Goal: Task Accomplishment & Management: Complete application form

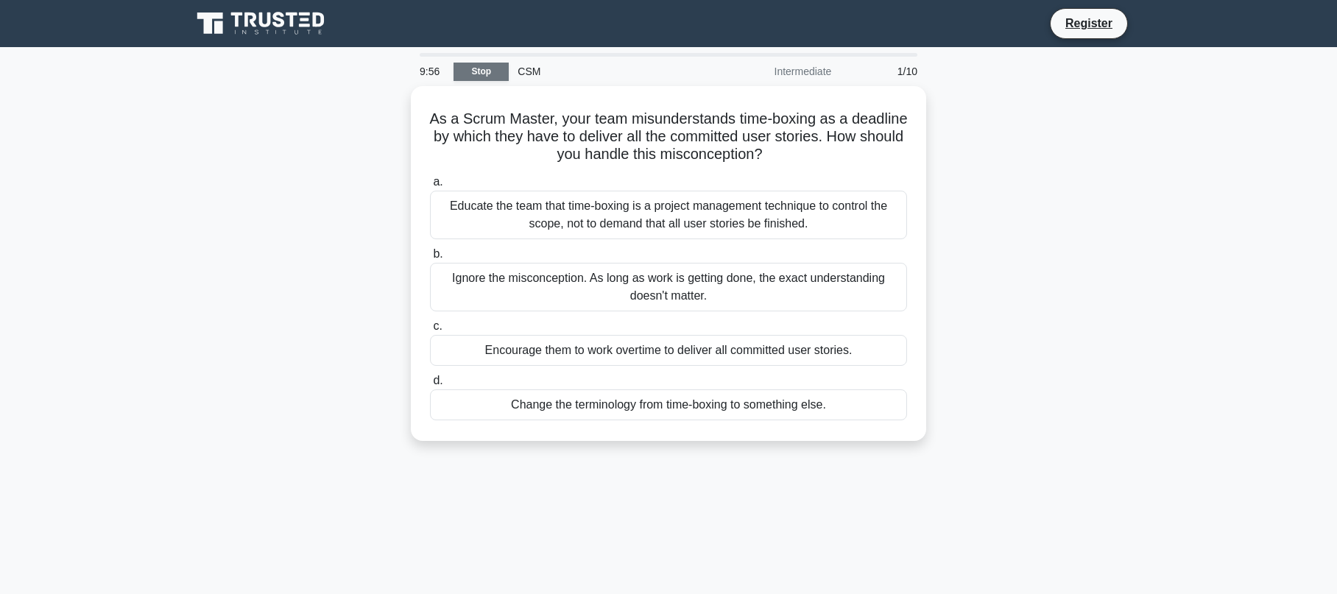
click at [481, 71] on link "Stop" at bounding box center [480, 72] width 55 height 18
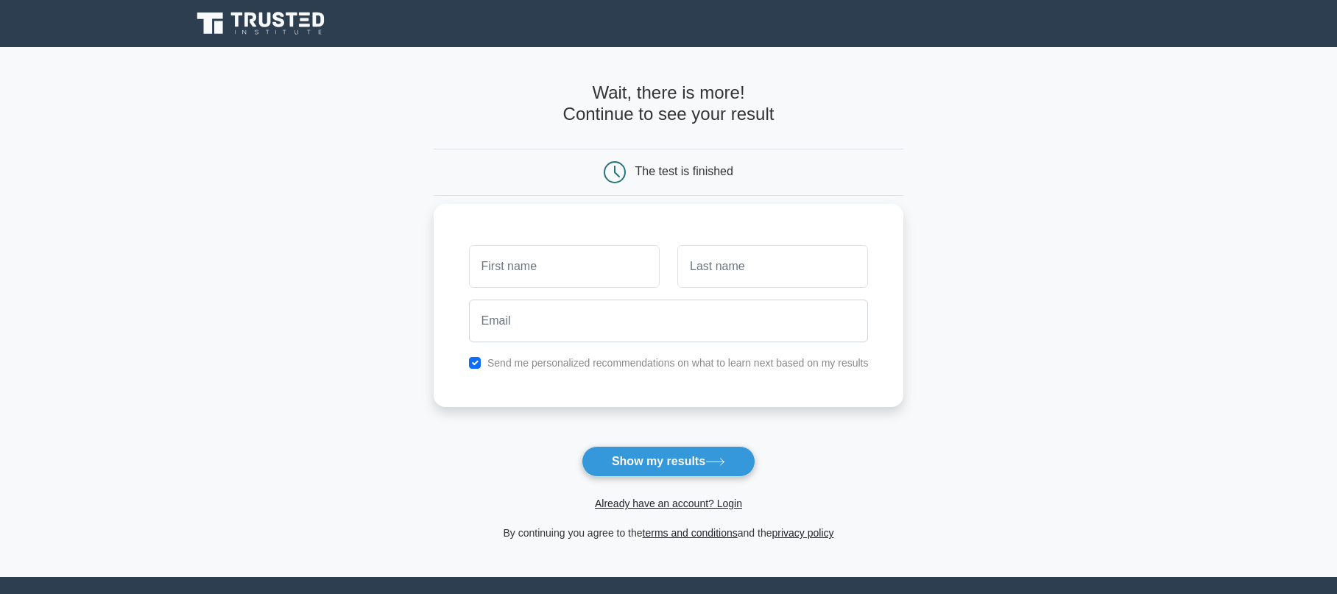
click at [538, 272] on input "text" at bounding box center [564, 266] width 191 height 43
type input "Rafae"
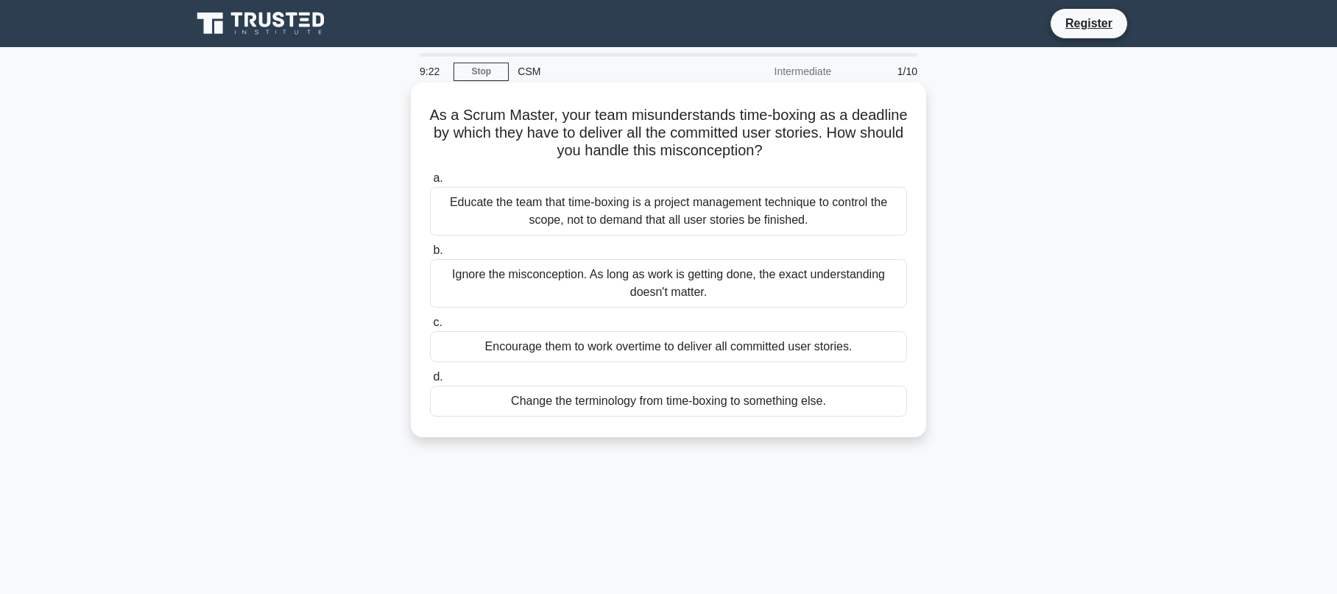
click at [695, 213] on div "Educate the team that time-boxing is a project management technique to control …" at bounding box center [668, 211] width 477 height 49
click at [430, 183] on input "a. Educate the team that time-boxing is a project management technique to contr…" at bounding box center [430, 179] width 0 height 10
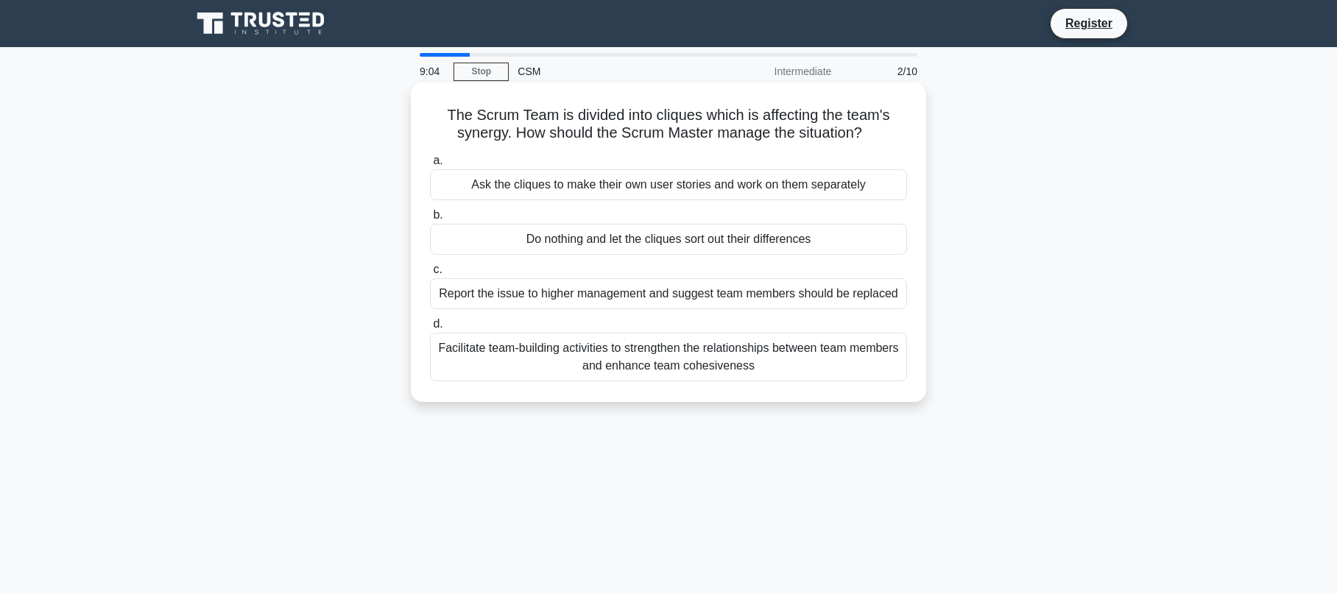
click at [673, 359] on div "Facilitate team-building activities to strengthen the relationships between tea…" at bounding box center [668, 357] width 477 height 49
click at [430, 329] on input "d. Facilitate team-building activities to strengthen the relationships between …" at bounding box center [430, 324] width 0 height 10
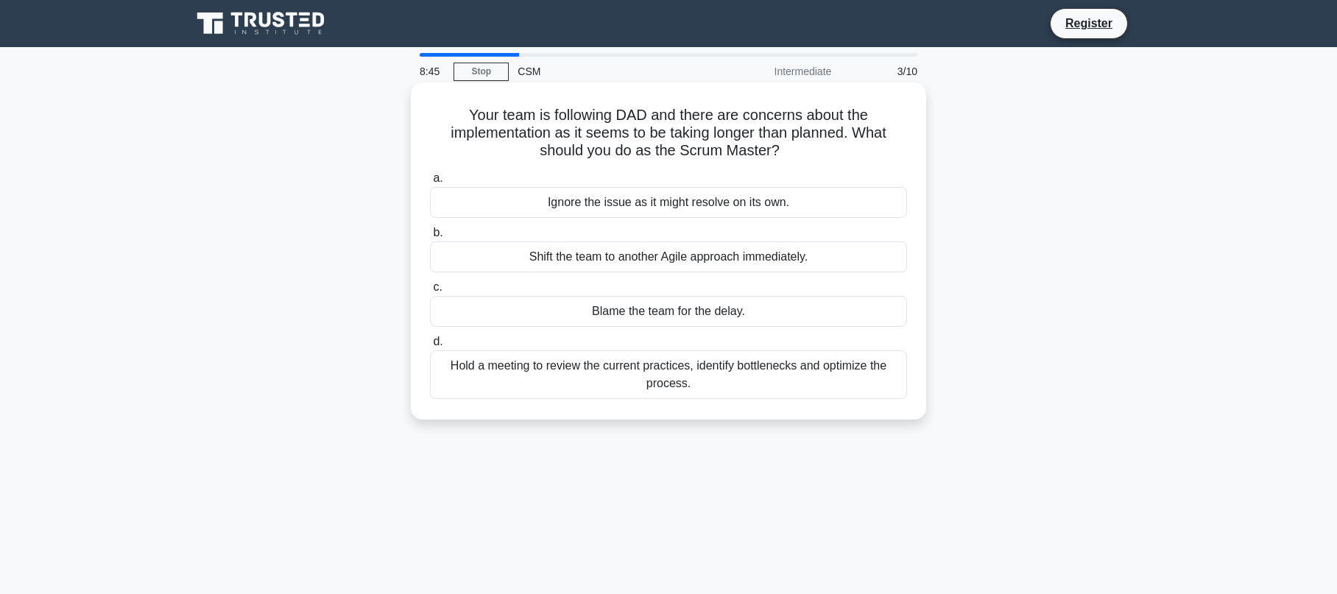
click at [648, 377] on div "Hold a meeting to review the current practices, identify bottlenecks and optimi…" at bounding box center [668, 374] width 477 height 49
click at [430, 347] on input "d. Hold a meeting to review the current practices, identify bottlenecks and opt…" at bounding box center [430, 342] width 0 height 10
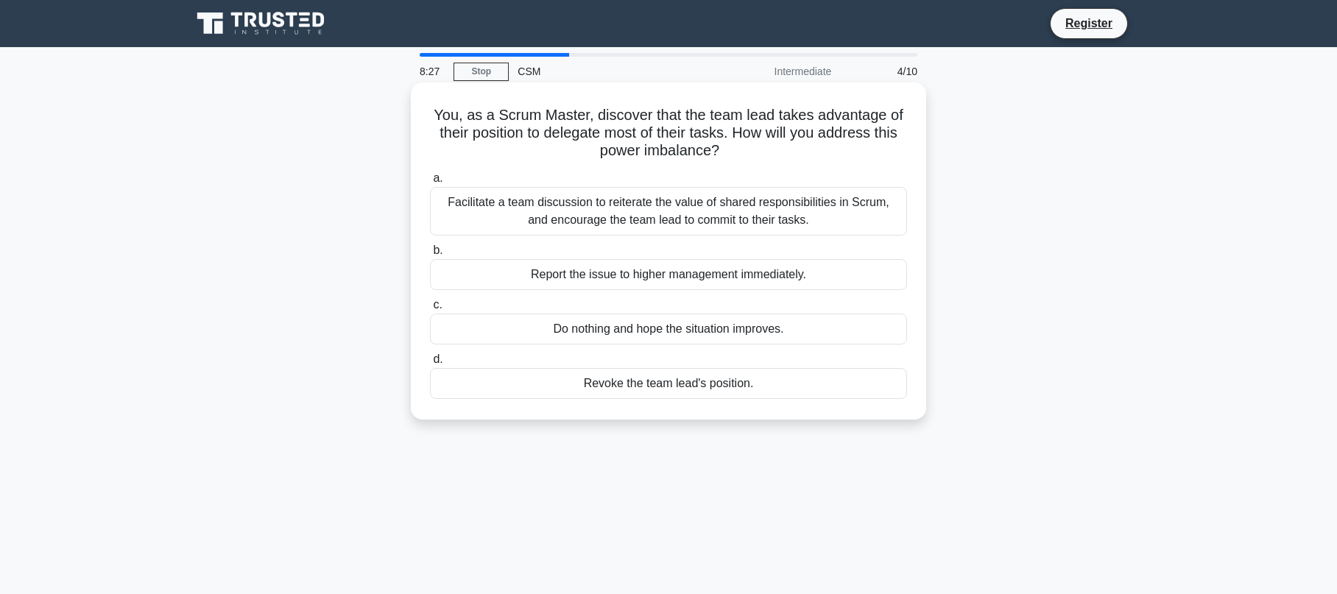
click at [625, 216] on div "Facilitate a team discussion to reiterate the value of shared responsibilities …" at bounding box center [668, 211] width 477 height 49
click at [430, 183] on input "a. Facilitate a team discussion to reiterate the value of shared responsibiliti…" at bounding box center [430, 179] width 0 height 10
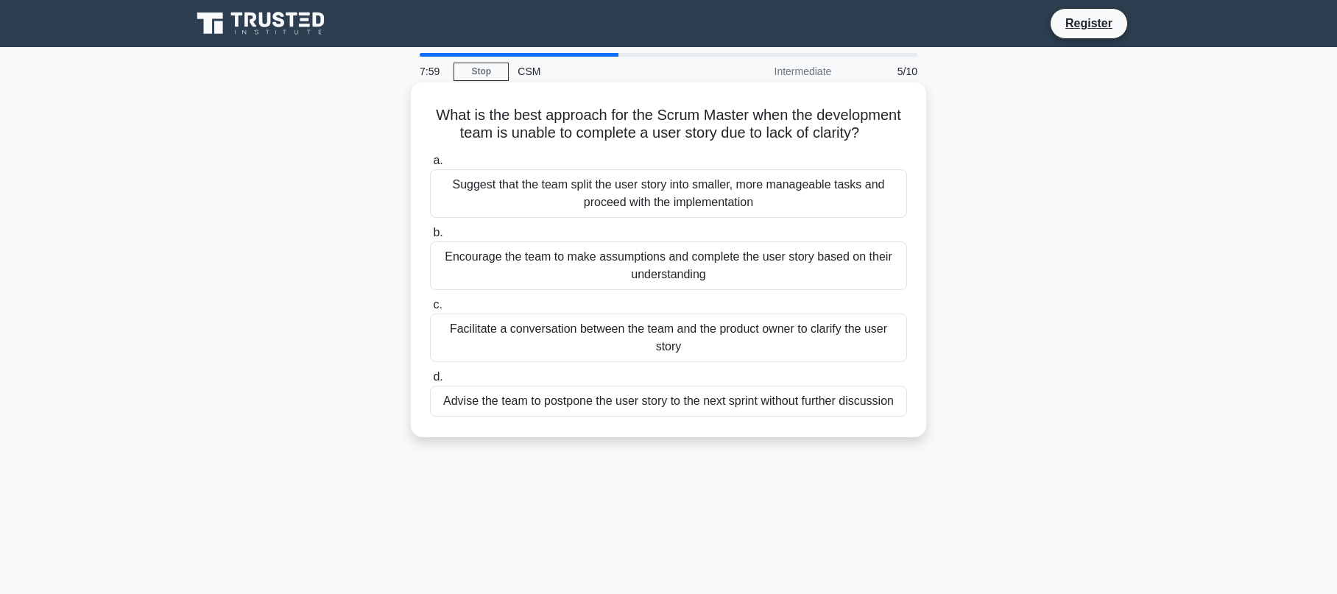
click at [712, 341] on div "Facilitate a conversation between the team and the product owner to clarify the…" at bounding box center [668, 338] width 477 height 49
click at [430, 310] on input "c. Facilitate a conversation between the team and the product owner to clarify …" at bounding box center [430, 305] width 0 height 10
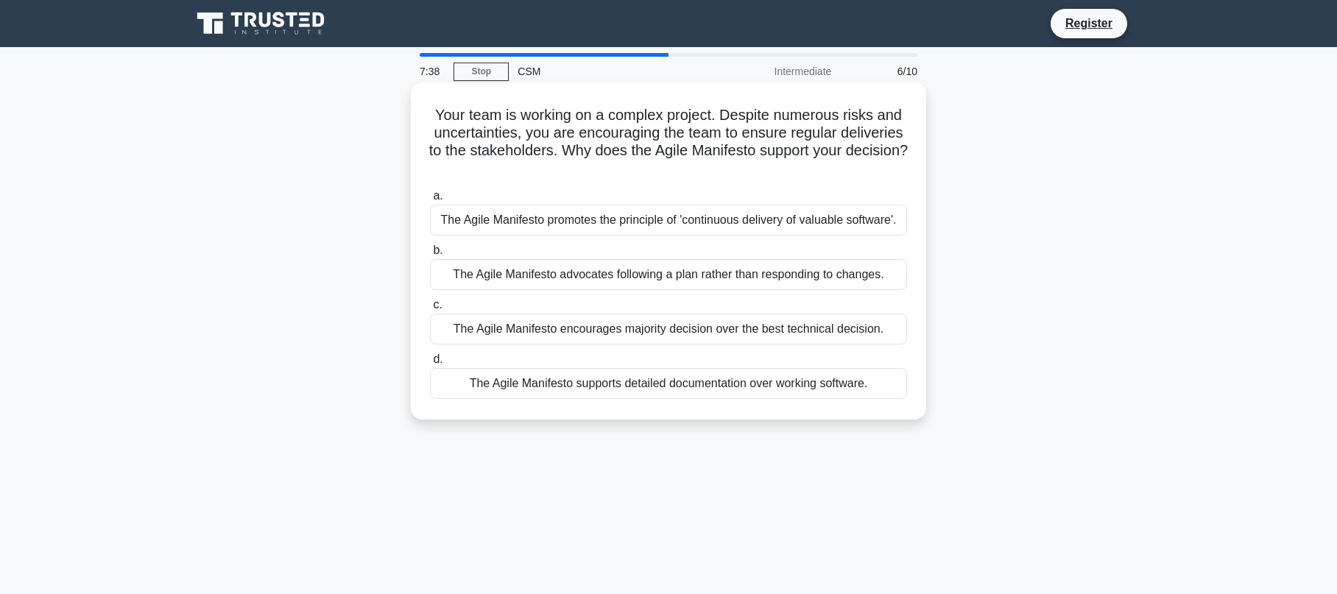
click at [679, 227] on div "The Agile Manifesto promotes the principle of 'continuous delivery of valuable …" at bounding box center [668, 220] width 477 height 31
click at [430, 201] on input "a. The Agile Manifesto promotes the principle of 'continuous delivery of valuab…" at bounding box center [430, 196] width 0 height 10
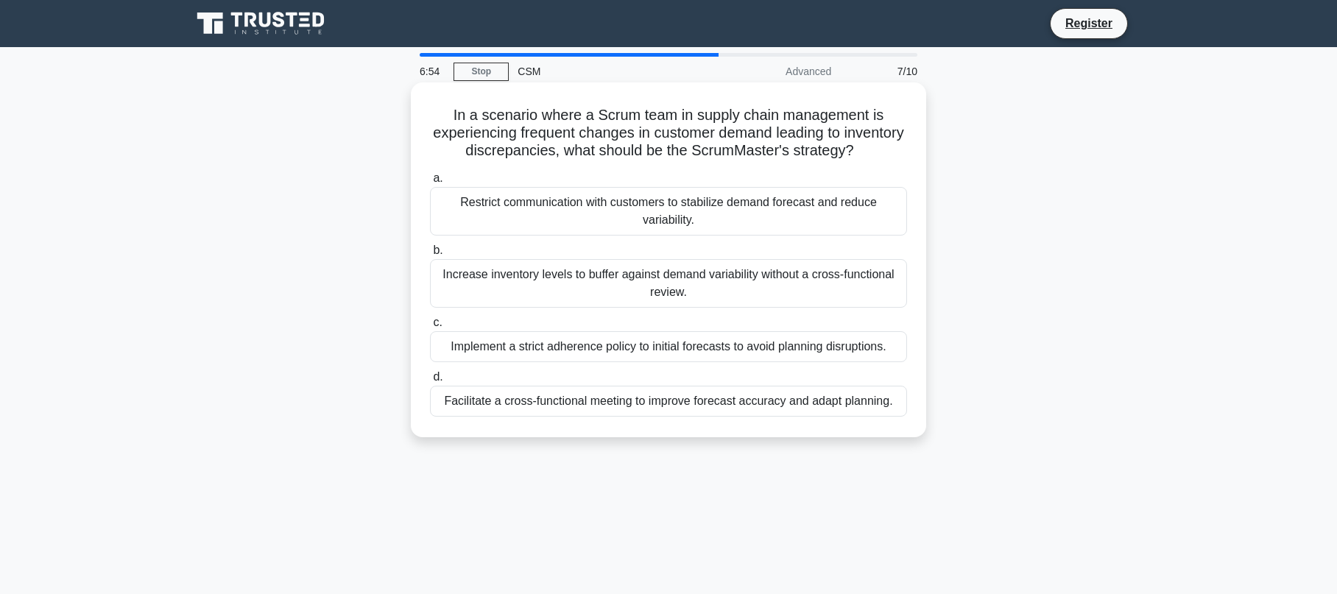
click at [689, 406] on div "Facilitate a cross-functional meeting to improve forecast accuracy and adapt pl…" at bounding box center [668, 401] width 477 height 31
click at [430, 382] on input "d. Facilitate a cross-functional meeting to improve forecast accuracy and adapt…" at bounding box center [430, 377] width 0 height 10
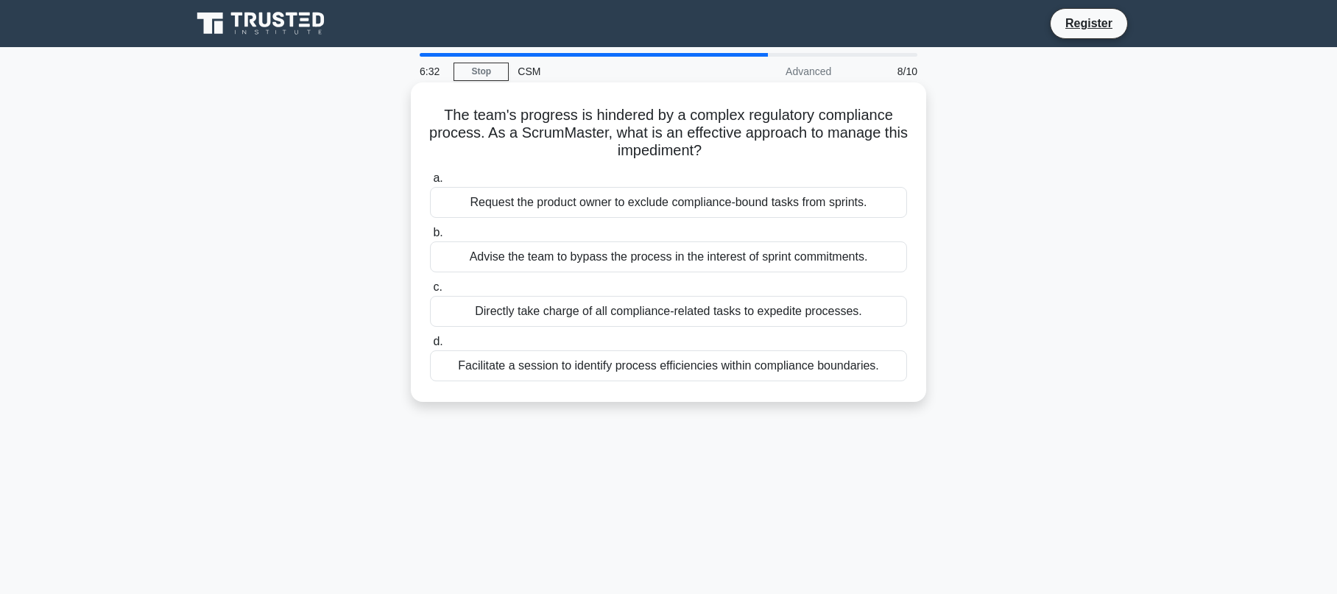
click at [645, 372] on div "Facilitate a session to identify process efficiencies within compliance boundar…" at bounding box center [668, 365] width 477 height 31
click at [430, 347] on input "d. Facilitate a session to identify process efficiencies within compliance boun…" at bounding box center [430, 342] width 0 height 10
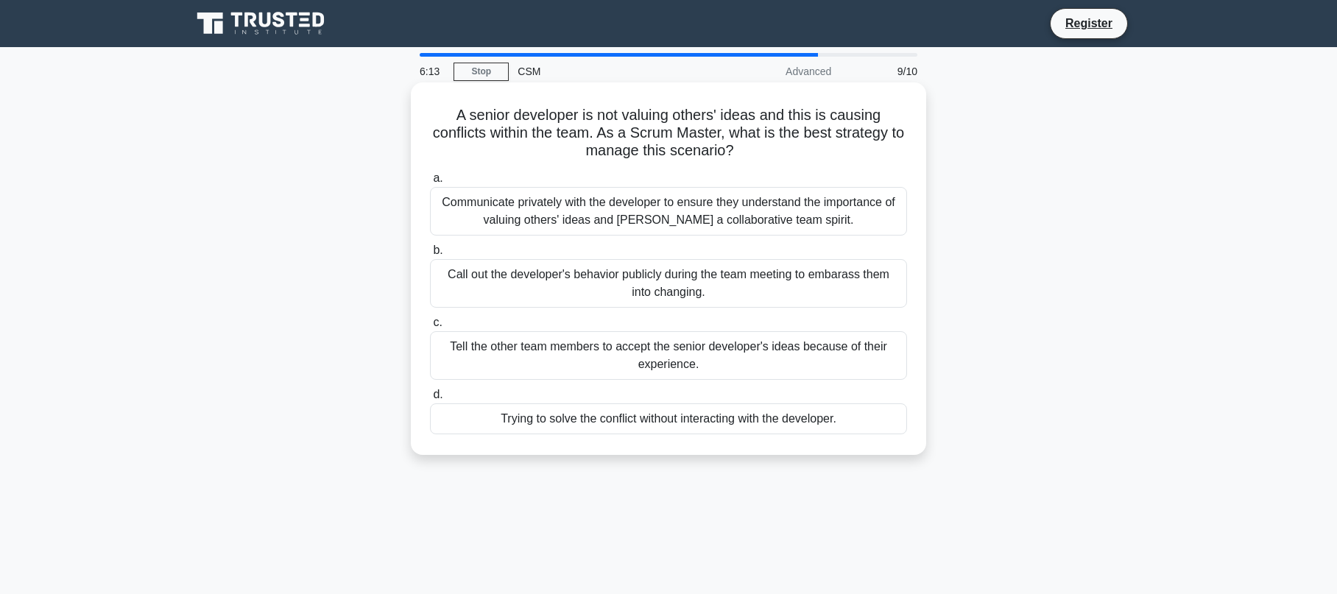
click at [665, 212] on div "Communicate privately with the developer to ensure they understand the importan…" at bounding box center [668, 211] width 477 height 49
click at [430, 183] on input "a. Communicate privately with the developer to ensure they understand the impor…" at bounding box center [430, 179] width 0 height 10
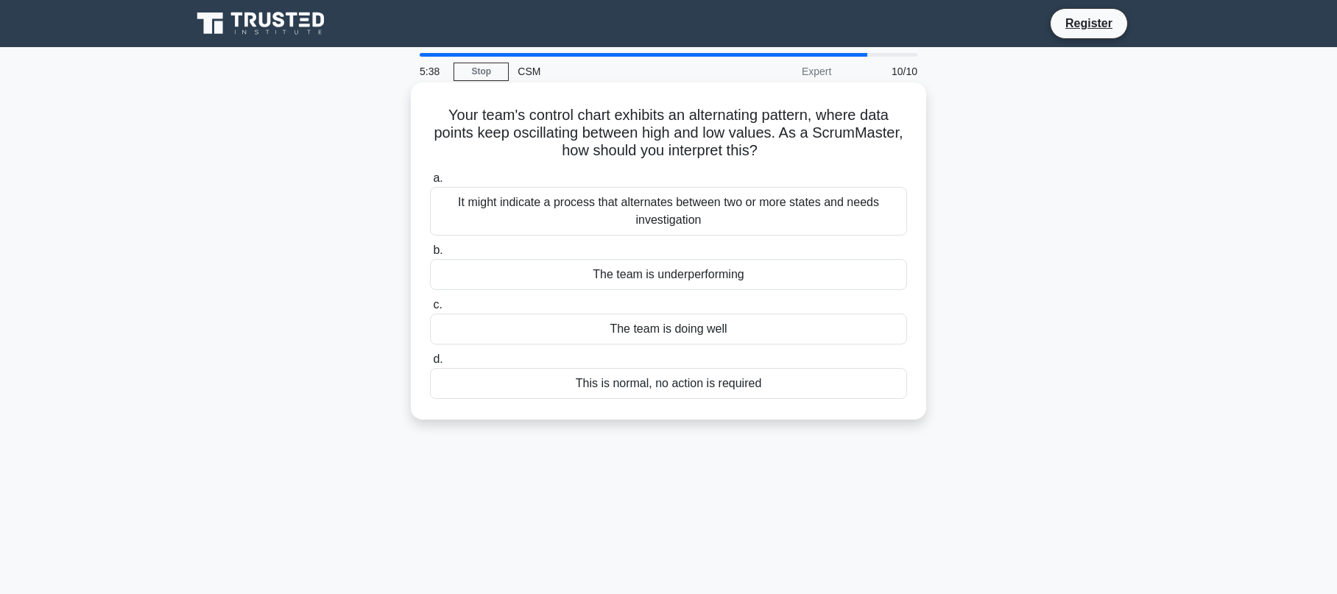
click at [754, 214] on div "It might indicate a process that alternates between two or more states and need…" at bounding box center [668, 211] width 477 height 49
click at [430, 183] on input "a. It might indicate a process that alternates between two or more states and n…" at bounding box center [430, 179] width 0 height 10
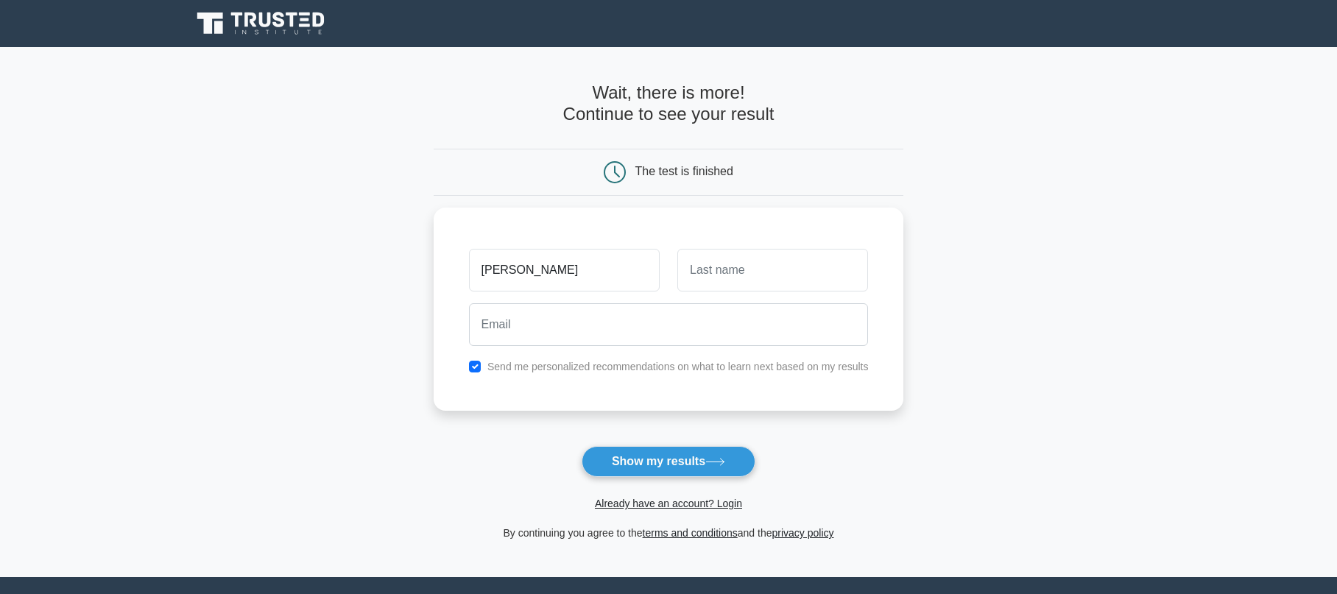
type input "[PERSON_NAME]"
type input "Nieto Roca"
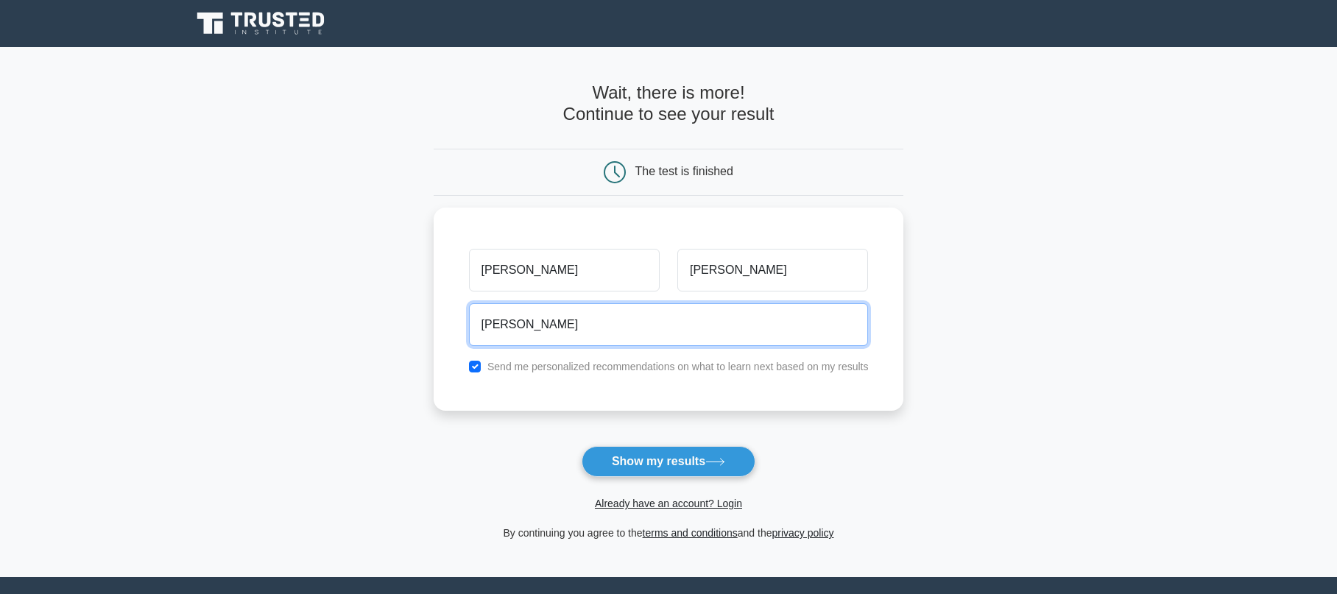
type input "nieto.r@javeriana.edu.co"
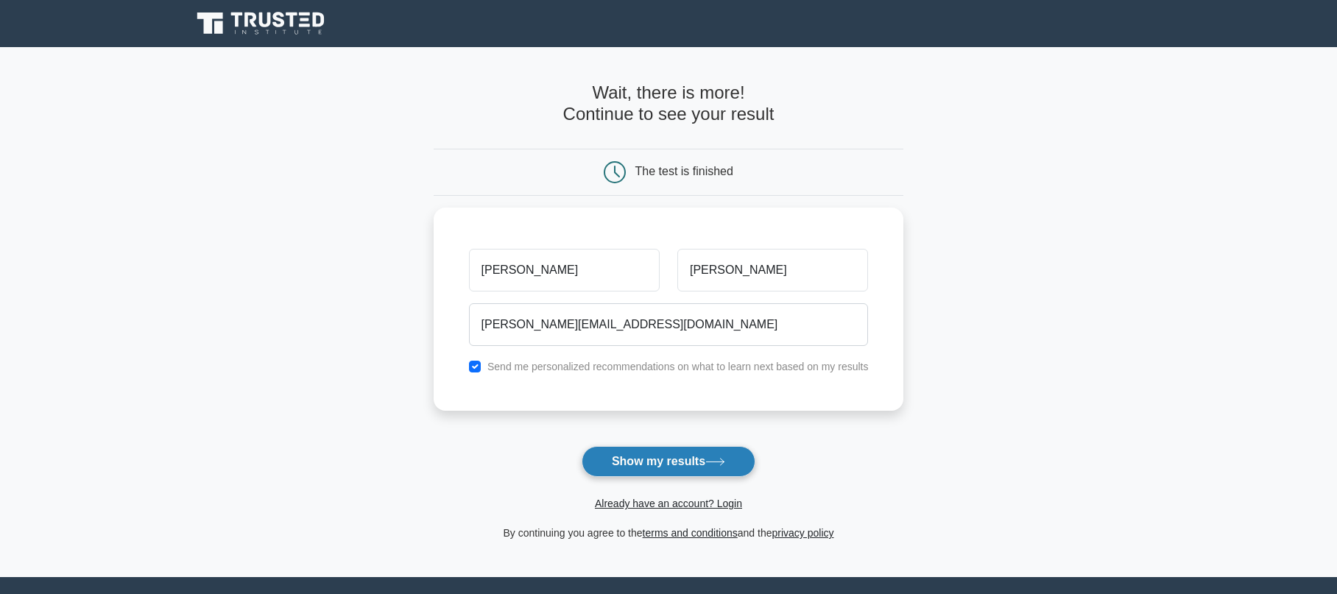
click at [695, 464] on button "Show my results" at bounding box center [668, 461] width 174 height 31
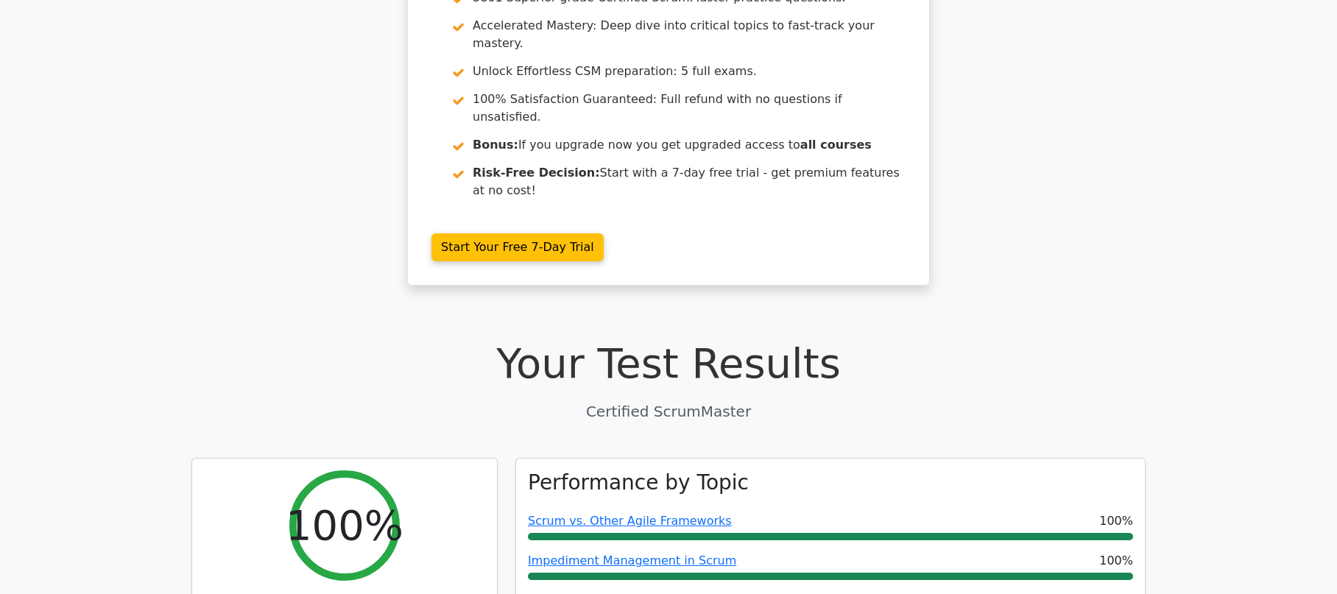
scroll to position [165, 0]
